Goal: Information Seeking & Learning: Understand process/instructions

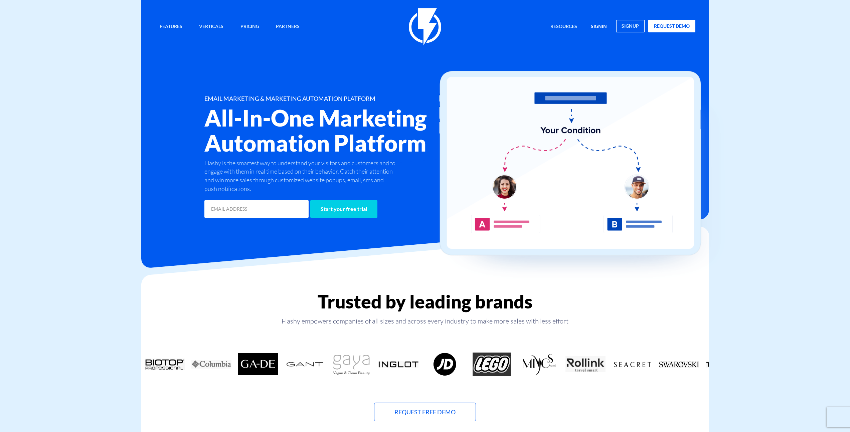
click at [594, 28] on link "signin" at bounding box center [598, 27] width 26 height 14
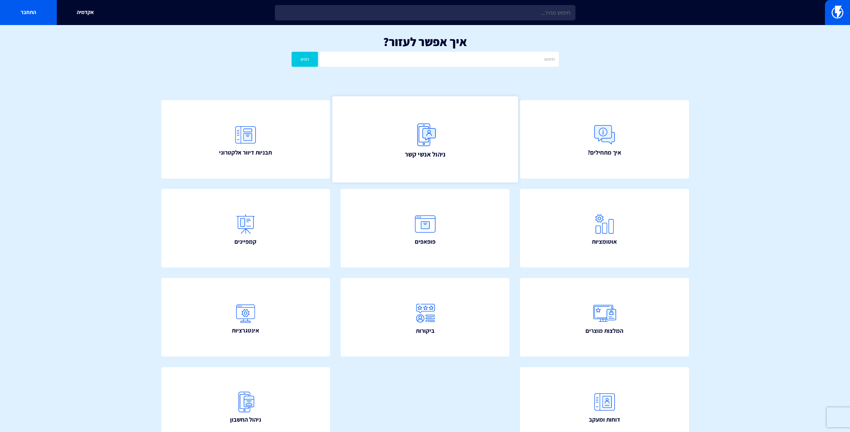
click at [423, 150] on span "ניהול אנשי קשר" at bounding box center [424, 153] width 41 height 9
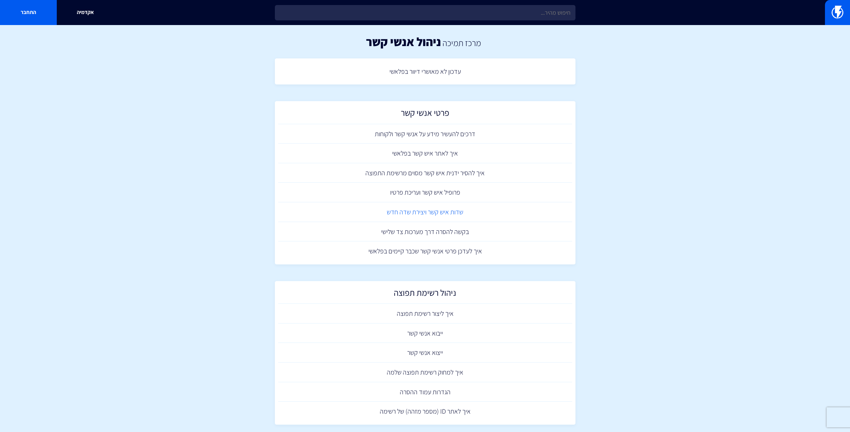
click at [447, 208] on link "שדות איש קשר ויצירת שדה חדש" at bounding box center [425, 212] width 294 height 20
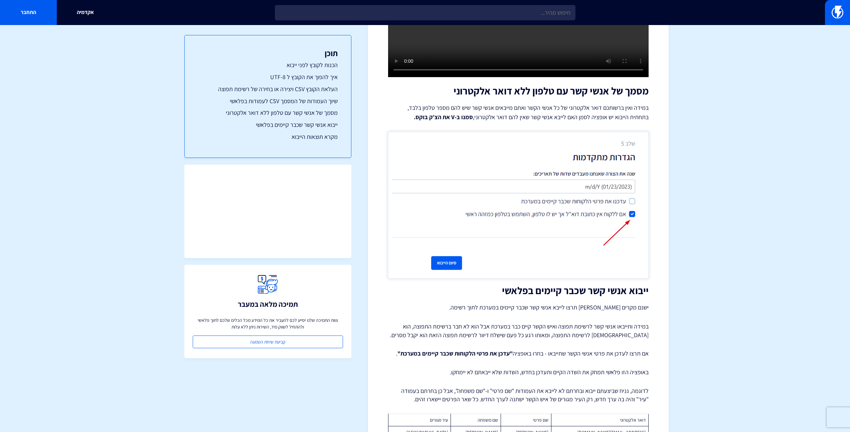
scroll to position [2384, 0]
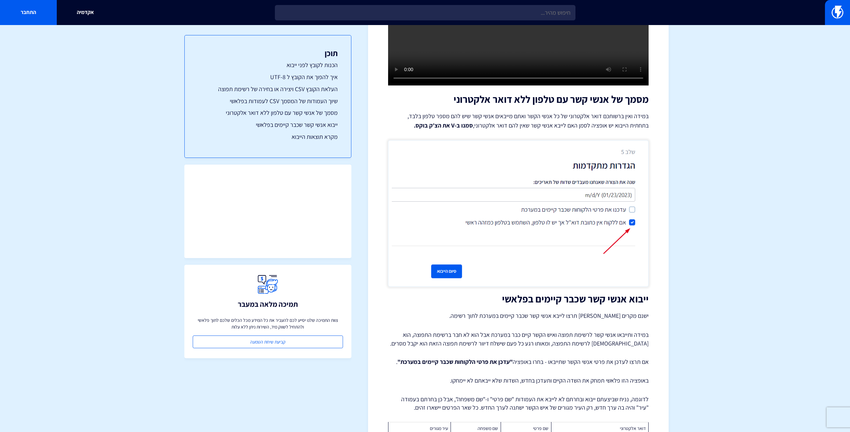
click at [591, 214] on img at bounding box center [518, 213] width 260 height 147
click at [617, 211] on img at bounding box center [518, 213] width 260 height 147
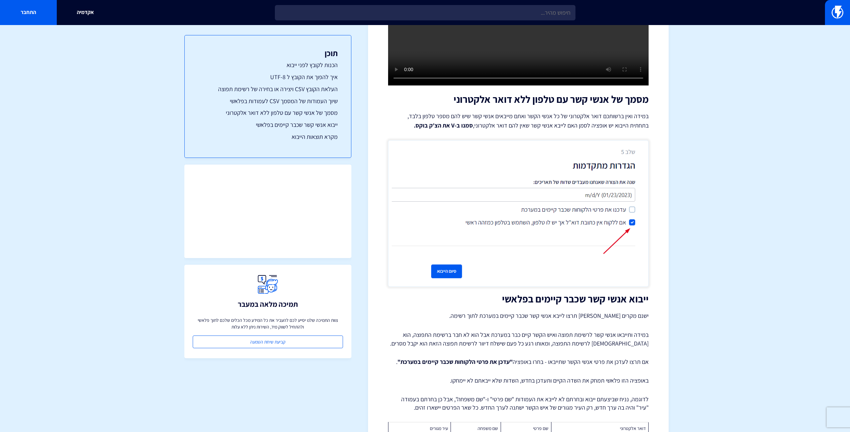
click at [617, 211] on img at bounding box center [518, 213] width 260 height 147
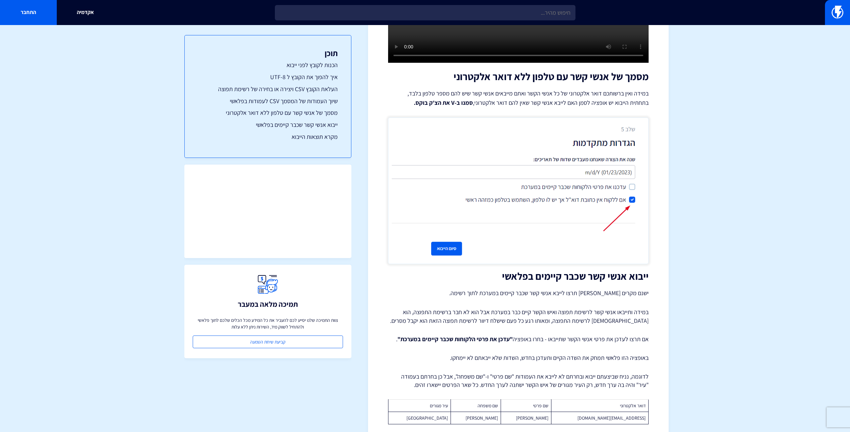
scroll to position [2407, 0]
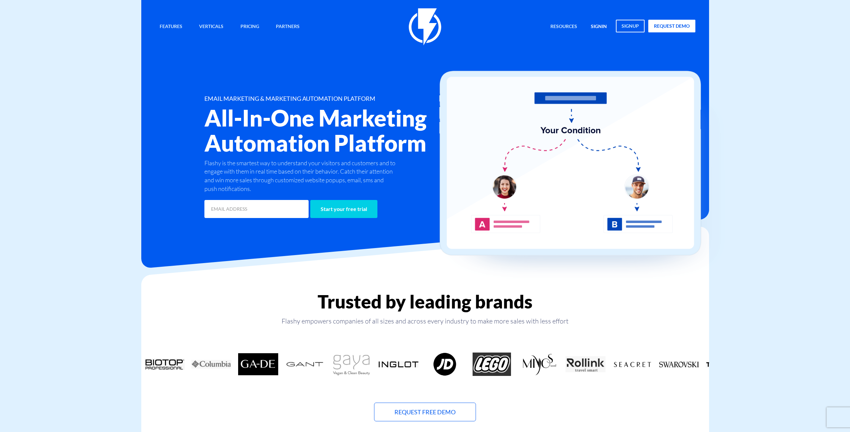
click at [600, 29] on link "signin" at bounding box center [598, 27] width 26 height 14
